Goal: Use online tool/utility: Utilize a website feature to perform a specific function

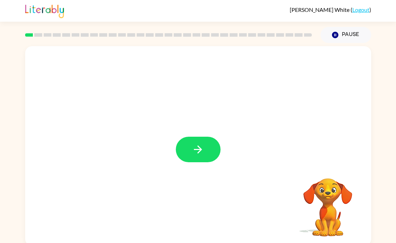
click at [194, 150] on icon "button" at bounding box center [198, 149] width 12 height 12
click at [191, 152] on div at bounding box center [198, 149] width 45 height 25
click at [207, 142] on button "button" at bounding box center [198, 149] width 45 height 25
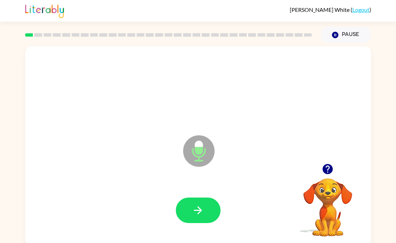
click at [205, 212] on button "button" at bounding box center [198, 209] width 45 height 25
click at [199, 214] on icon "button" at bounding box center [198, 210] width 12 height 12
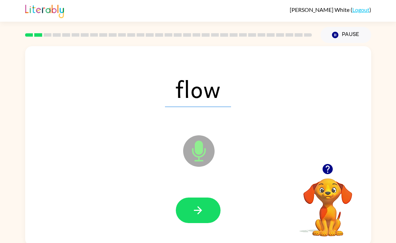
click at [200, 211] on icon "button" at bounding box center [198, 210] width 8 height 8
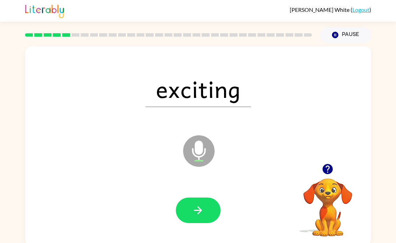
click at [203, 209] on icon "button" at bounding box center [198, 210] width 12 height 12
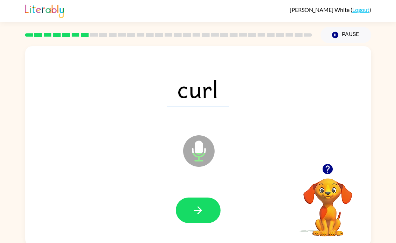
click at [206, 206] on button "button" at bounding box center [198, 209] width 45 height 25
click at [202, 207] on icon "button" at bounding box center [198, 210] width 12 height 12
click at [204, 204] on button "button" at bounding box center [198, 209] width 45 height 25
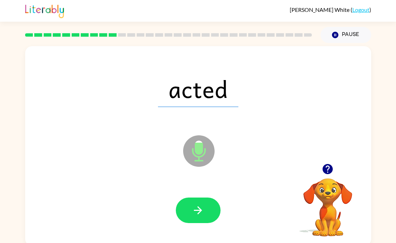
scroll to position [0, 0]
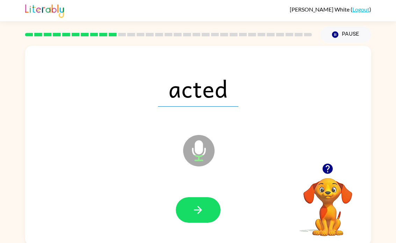
click at [201, 198] on button "button" at bounding box center [198, 209] width 45 height 25
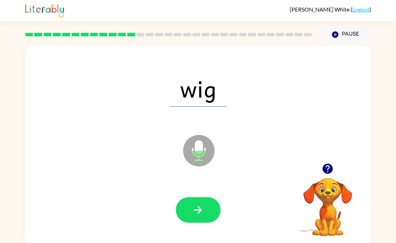
click at [204, 197] on button "button" at bounding box center [198, 209] width 45 height 25
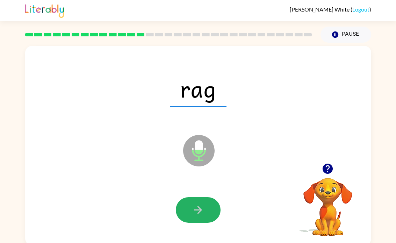
click at [198, 207] on icon "button" at bounding box center [198, 210] width 8 height 8
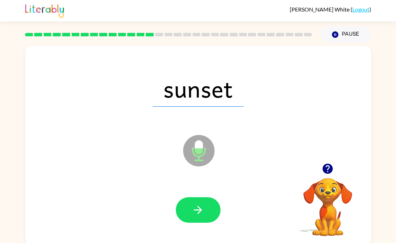
scroll to position [3, 0]
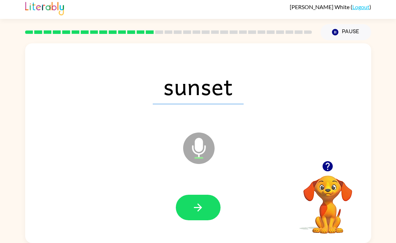
click at [205, 201] on button "button" at bounding box center [198, 207] width 45 height 25
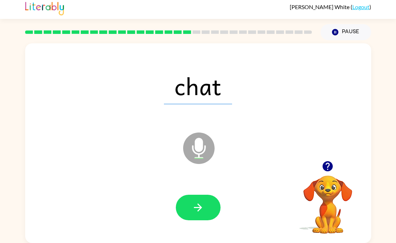
click at [196, 203] on icon "button" at bounding box center [198, 207] width 12 height 12
click at [203, 204] on icon "button" at bounding box center [198, 207] width 12 height 12
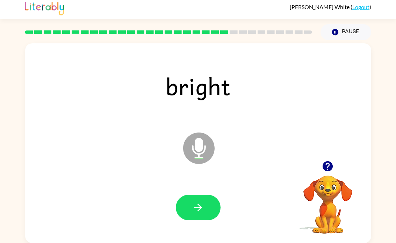
scroll to position [0, 0]
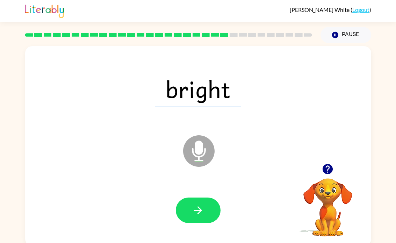
click at [216, 203] on button "button" at bounding box center [198, 209] width 45 height 25
click at [191, 207] on button "button" at bounding box center [198, 209] width 45 height 25
click at [183, 212] on button "button" at bounding box center [198, 209] width 45 height 25
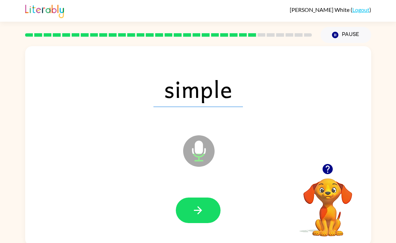
scroll to position [3, 0]
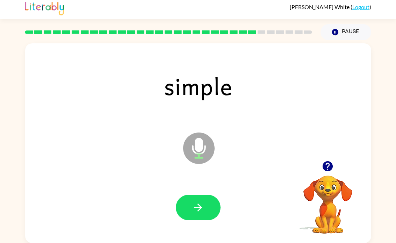
click at [196, 210] on icon "button" at bounding box center [198, 207] width 12 height 12
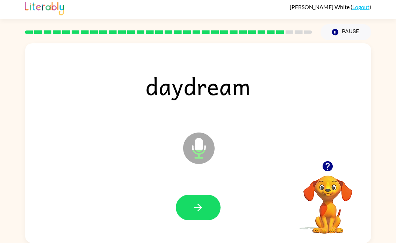
click at [204, 217] on button "button" at bounding box center [198, 207] width 45 height 25
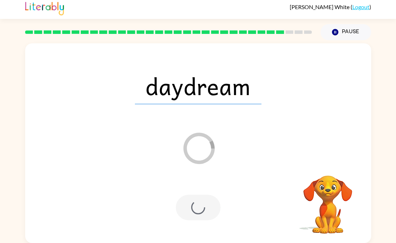
click at [0, 123] on div "daydream Loader Your response is being sent to our graders Your browser must su…" at bounding box center [198, 141] width 396 height 203
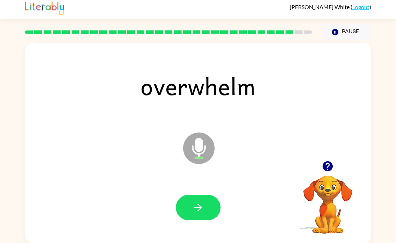
click at [0, 82] on div "overwhelm Microphone The Microphone is here when it is your turn to talk Your b…" at bounding box center [198, 141] width 396 height 203
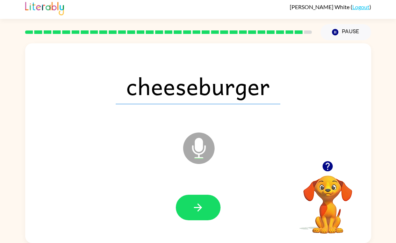
click at [204, 204] on button "button" at bounding box center [198, 207] width 45 height 25
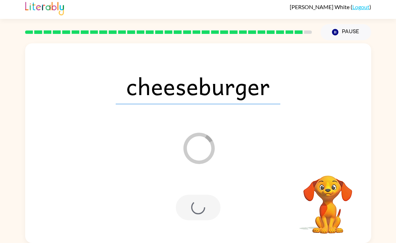
scroll to position [0, 0]
